Goal: Find specific page/section

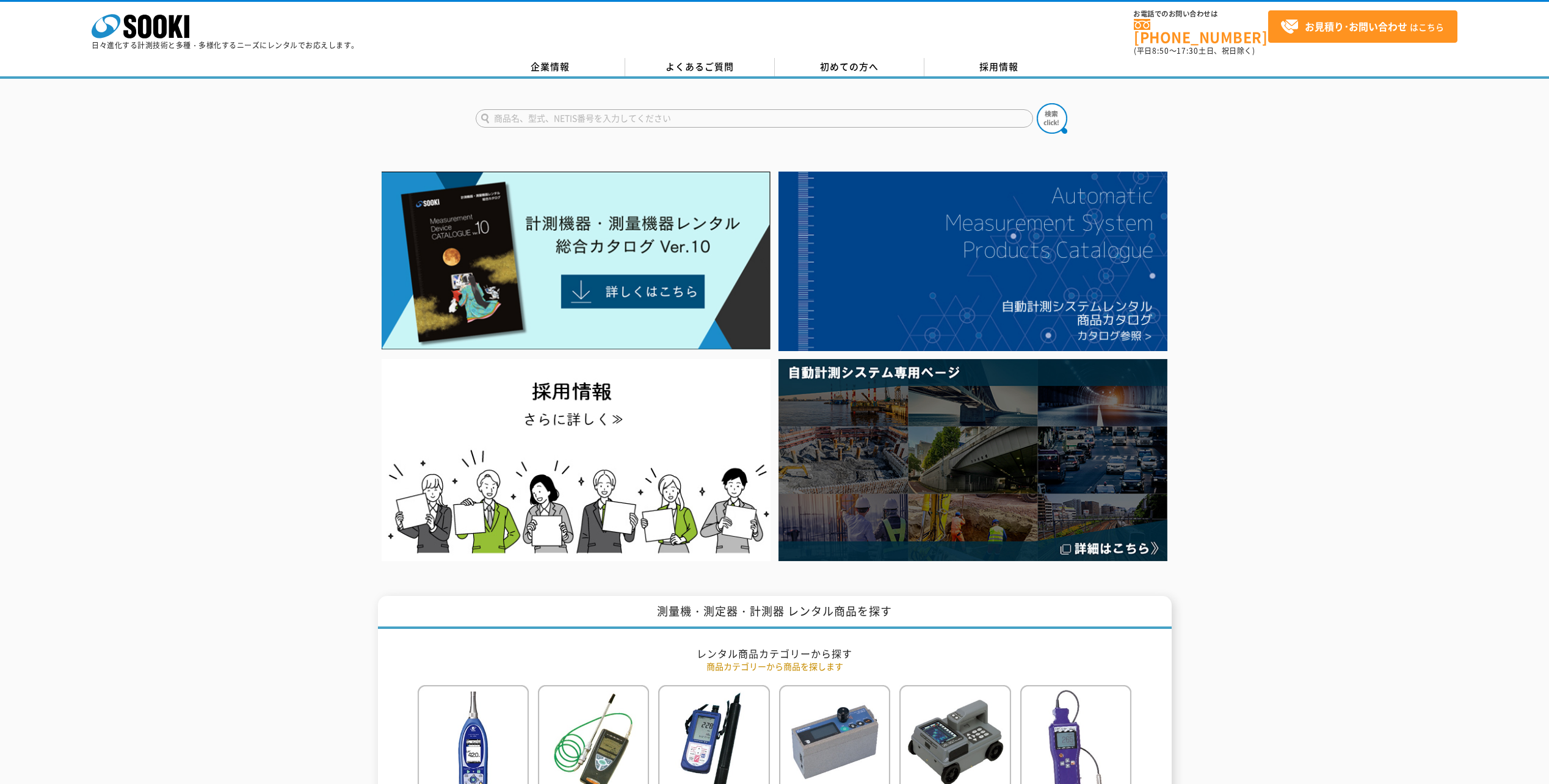
click at [575, 109] on input "text" at bounding box center [754, 118] width 557 height 19
paste input "ＤＬ-Ｓ２Ｗ"
type input "ＤＬ-Ｓ２Ｗ"
click at [1050, 111] on img at bounding box center [1051, 118] width 31 height 30
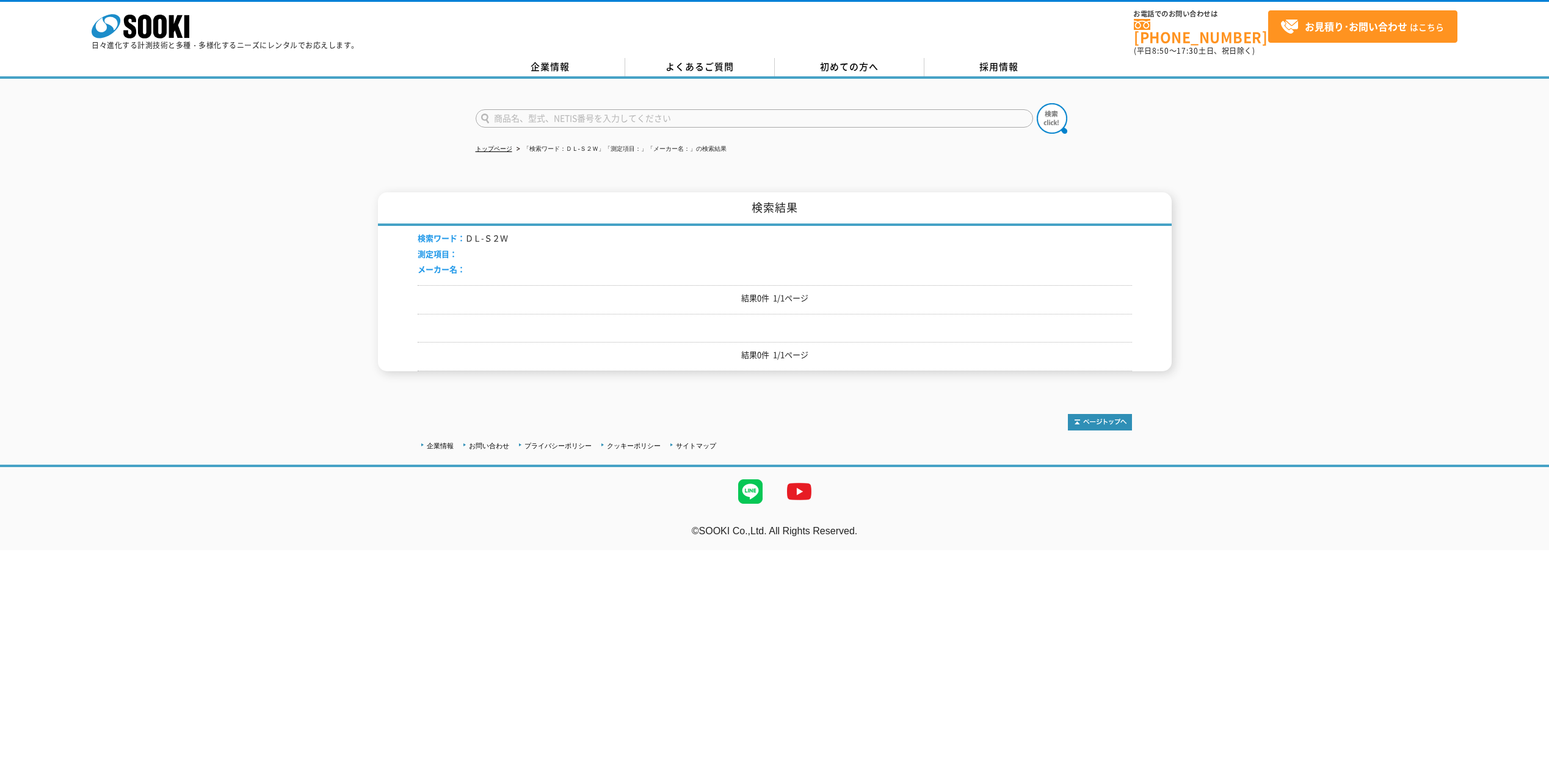
click at [535, 110] on input "text" at bounding box center [754, 118] width 557 height 19
type input "DL-ｍ1"
click at [1036, 103] on button at bounding box center [1051, 118] width 31 height 30
